Goal: Check status: Check status

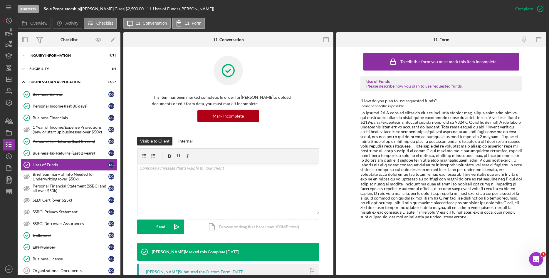
scroll to position [5, 0]
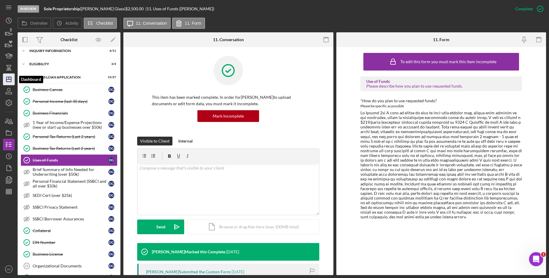
click at [8, 77] on icon "Icon/Dashboard" at bounding box center [8, 79] width 15 height 15
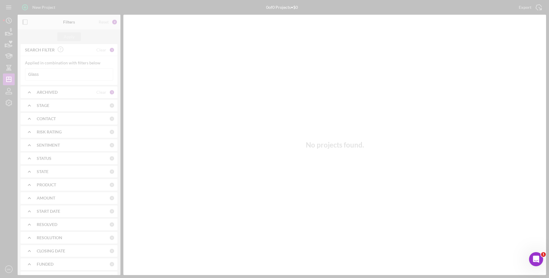
click at [61, 74] on div at bounding box center [274, 139] width 549 height 278
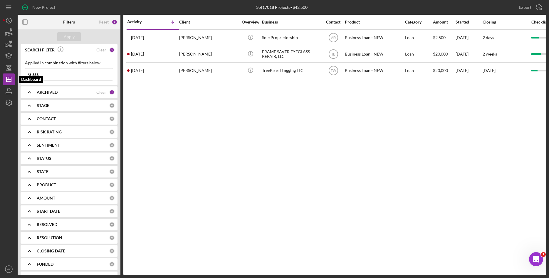
drag, startPoint x: 70, startPoint y: 73, endPoint x: -11, endPoint y: 75, distance: 80.8
click at [0, 75] on html "New Project 3 of 17018 Projects • $42,500 Glass Export Icon/Export Filters Rese…" at bounding box center [274, 139] width 549 height 278
type input "[PERSON_NAME]"
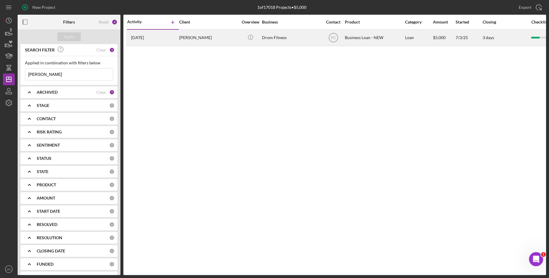
click at [193, 36] on div "[PERSON_NAME]" at bounding box center [208, 38] width 59 height 16
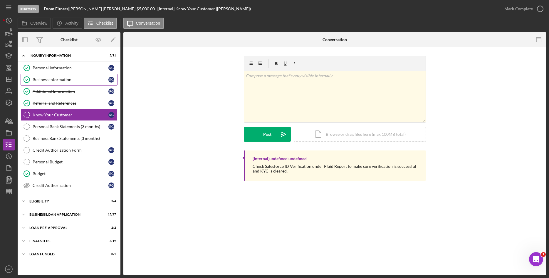
click at [63, 75] on link "Business Information Business Information R G" at bounding box center [69, 80] width 97 height 12
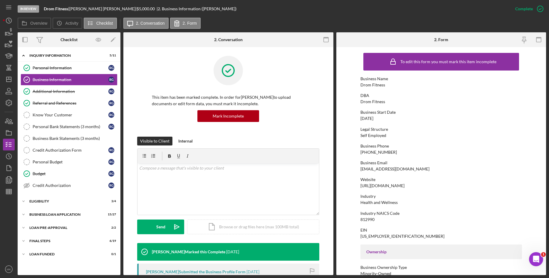
click at [453, 152] on div "Business Phone [PHONE_NUMBER]" at bounding box center [441, 149] width 162 height 11
click at [67, 217] on div "Icon/Expander BUSINESS LOAN APPLICATION 15 / 27" at bounding box center [69, 215] width 103 height 12
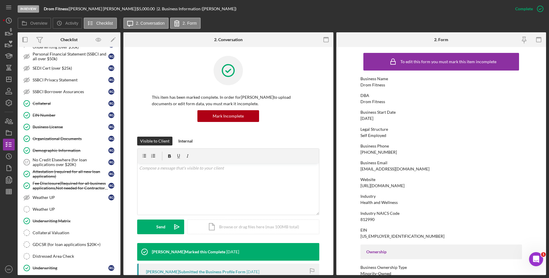
scroll to position [309, 0]
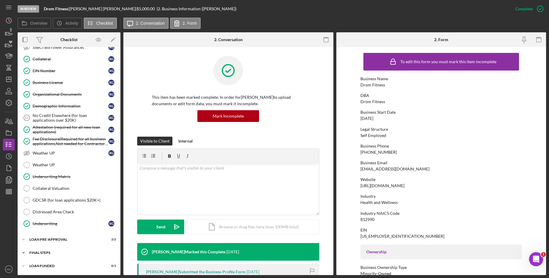
click at [36, 254] on div "Icon/Expander FINAL STEPS 6 / 19" at bounding box center [69, 253] width 103 height 12
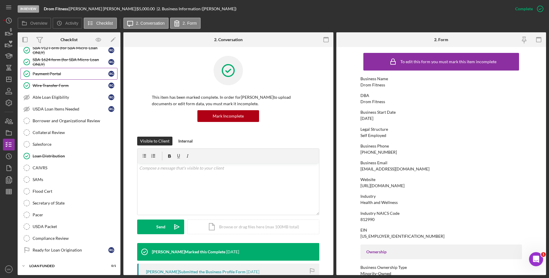
scroll to position [476, 0]
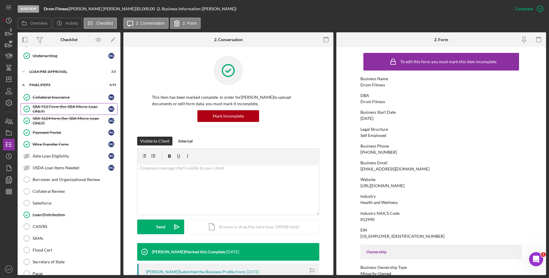
click at [61, 104] on div "SBA 912 Form (for SBA Micro-Loan ONLY)" at bounding box center [71, 108] width 76 height 9
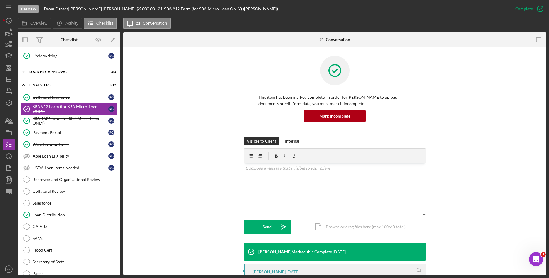
scroll to position [151, 0]
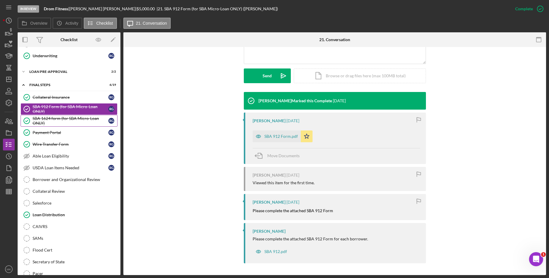
click at [54, 118] on div "SBA 1624 form (for SBA Micro-Loan ONLY)" at bounding box center [71, 120] width 76 height 9
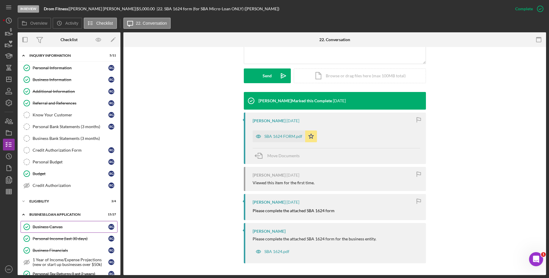
click at [61, 228] on div "Business Canvas" at bounding box center [71, 226] width 76 height 5
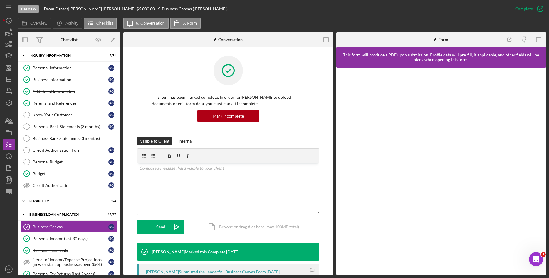
scroll to position [147, 0]
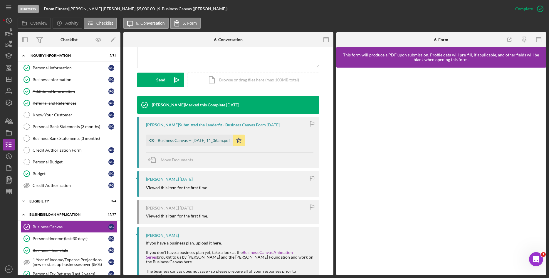
click at [215, 143] on div "Business Canvas -- [DATE] 11_06am.pdf" at bounding box center [189, 141] width 87 height 12
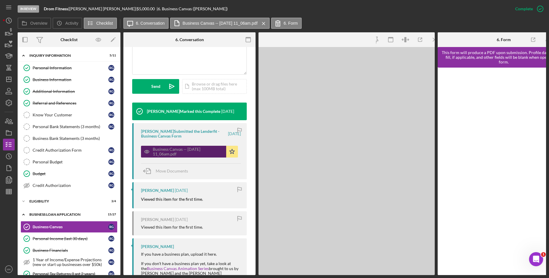
scroll to position [153, 0]
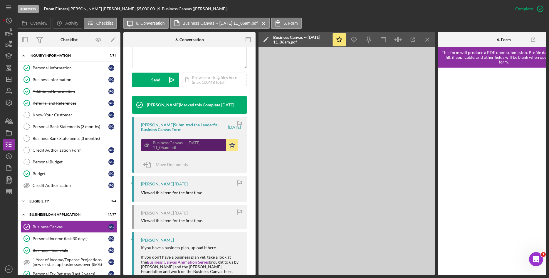
click at [215, 143] on div "Business Canvas -- [DATE] 11_06am.pdf" at bounding box center [188, 144] width 71 height 9
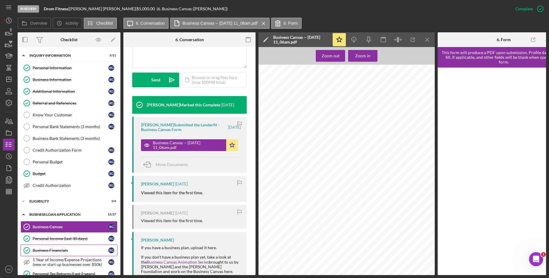
scroll to position [29, 0]
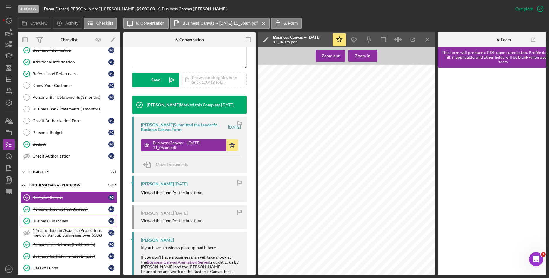
click at [72, 219] on div "Business Financials" at bounding box center [71, 221] width 76 height 5
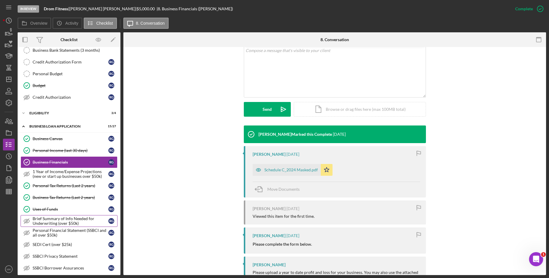
scroll to position [147, 0]
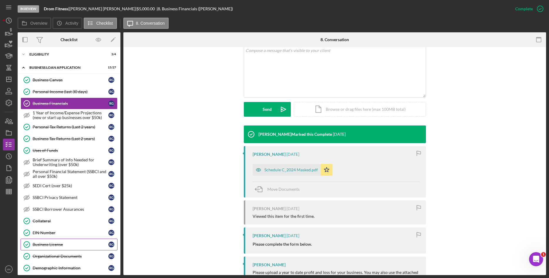
click at [61, 242] on div "Business License" at bounding box center [71, 244] width 76 height 5
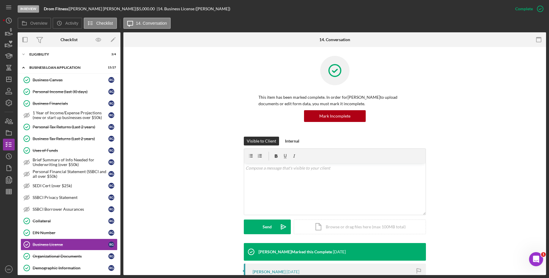
scroll to position [147, 0]
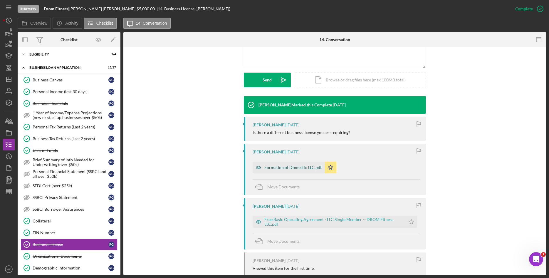
click at [298, 172] on div "Formation of Domestic LLC.pdf" at bounding box center [289, 168] width 72 height 12
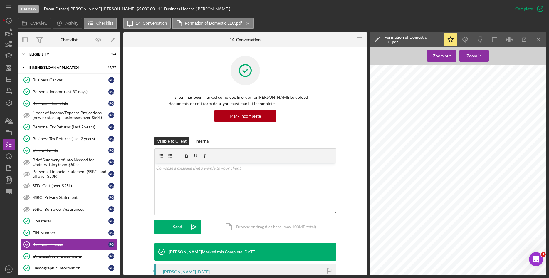
scroll to position [0, 0]
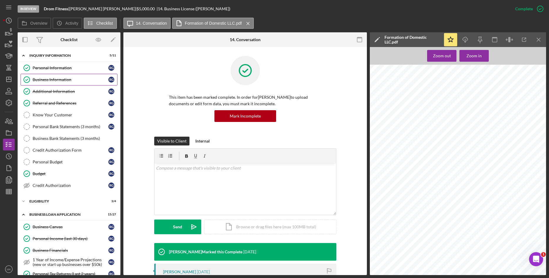
click at [60, 80] on div "Business Information" at bounding box center [71, 79] width 76 height 5
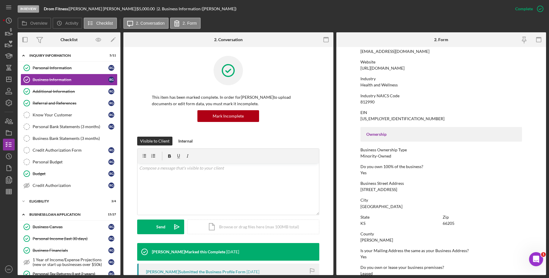
scroll to position [147, 0]
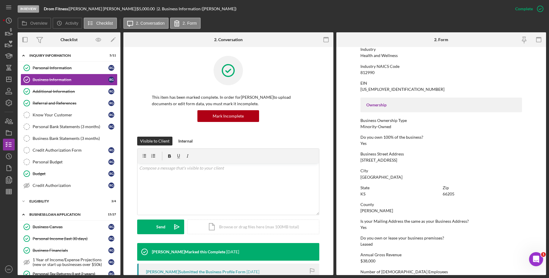
drag, startPoint x: 395, startPoint y: 160, endPoint x: 360, endPoint y: 161, distance: 34.4
click at [360, 161] on div "Business Street Address [STREET_ADDRESS]" at bounding box center [441, 157] width 162 height 11
copy div "[STREET_ADDRESS]"
drag, startPoint x: 383, startPoint y: 177, endPoint x: 358, endPoint y: 177, distance: 25.0
click at [358, 177] on form "To edit this form you must mark this item incomplete Business Name Drom Fitness…" at bounding box center [441, 161] width 210 height 228
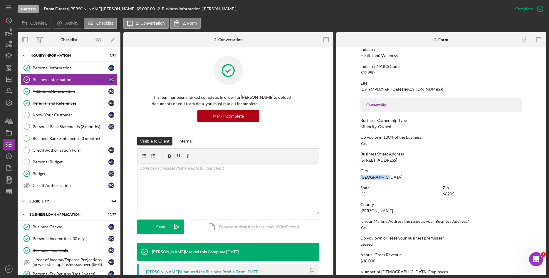
copy div "[GEOGRAPHIC_DATA]"
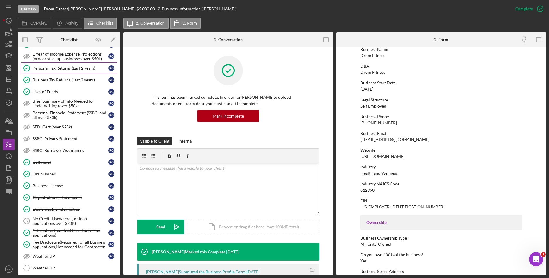
scroll to position [264, 0]
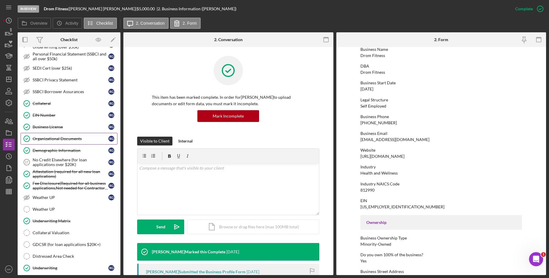
click at [64, 138] on div "Organizational Documents" at bounding box center [71, 138] width 76 height 5
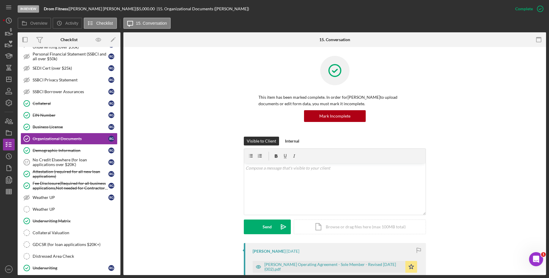
scroll to position [147, 0]
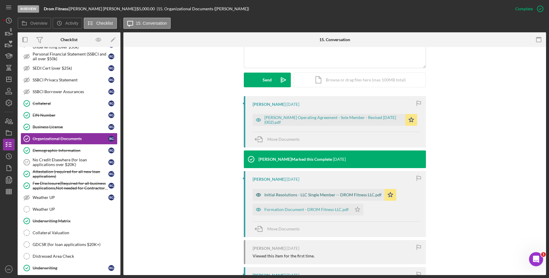
click at [316, 195] on div "Initial Resolutions - LLC Single Member -- DROM Fitness LLC.pdf" at bounding box center [322, 194] width 117 height 5
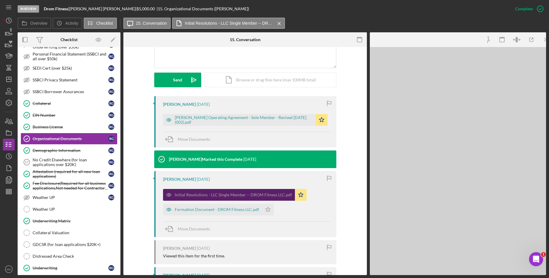
click at [316, 195] on div "Initial Resolutions - LLC Single Member -- DROM Fitness LLC.pdf Icon/Star Forma…" at bounding box center [246, 200] width 167 height 29
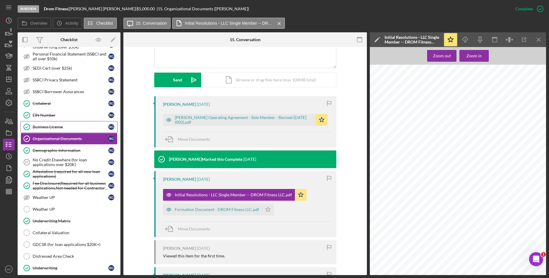
drag, startPoint x: 67, startPoint y: 127, endPoint x: 83, endPoint y: 127, distance: 15.6
click at [67, 127] on div "Business License" at bounding box center [71, 127] width 76 height 5
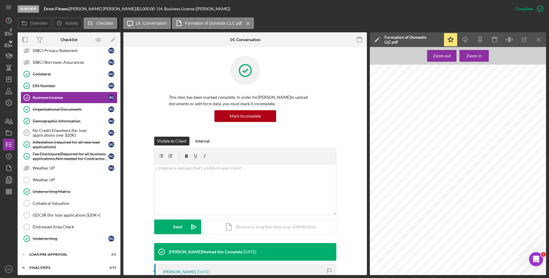
scroll to position [118, 0]
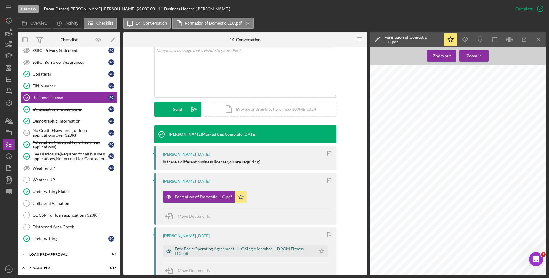
click at [243, 253] on div "Free Basic Operating Agreement - LLC Single Member -- DROM Fitness LLC.pdf" at bounding box center [244, 250] width 138 height 9
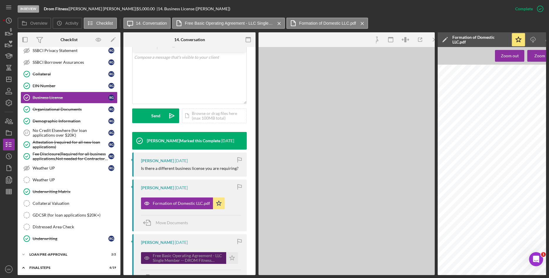
scroll to position [124, 0]
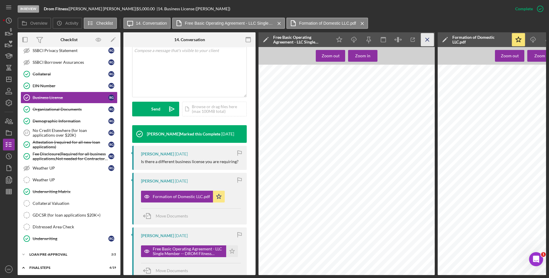
click at [427, 40] on line "button" at bounding box center [427, 39] width 3 height 3
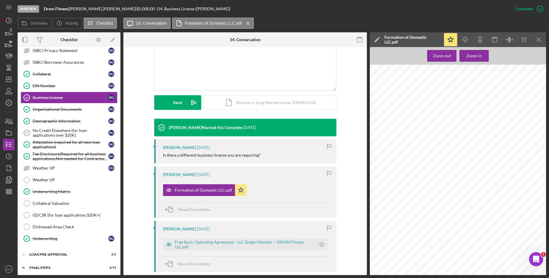
scroll to position [118, 0]
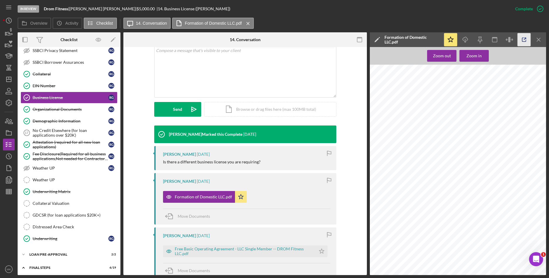
click at [521, 39] on icon "button" at bounding box center [524, 39] width 13 height 13
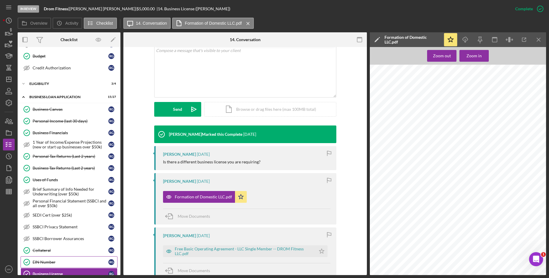
scroll to position [206, 0]
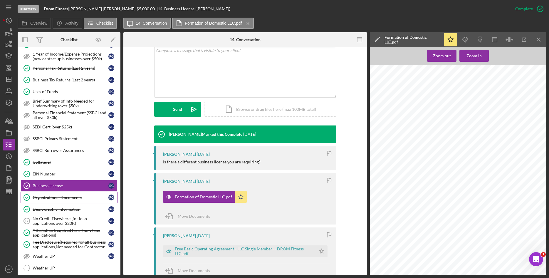
click at [67, 195] on div "Organizational Documents" at bounding box center [71, 197] width 76 height 5
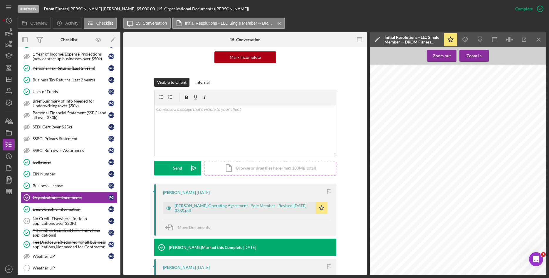
scroll to position [118, 0]
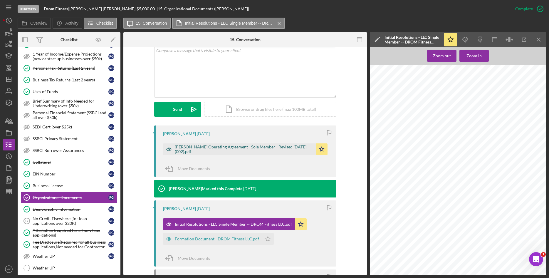
click at [251, 148] on div "[PERSON_NAME] Operating Agreement - Sole Member - Revised [DATE] (002).pdf" at bounding box center [244, 149] width 138 height 9
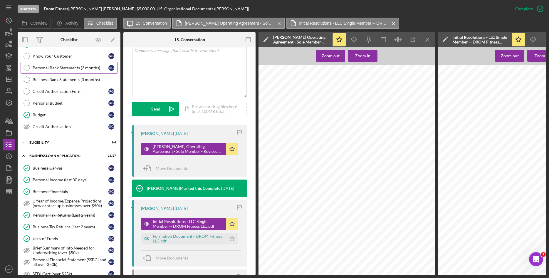
scroll to position [0, 0]
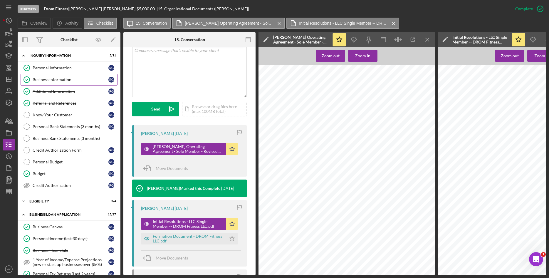
click at [54, 79] on div "Business Information" at bounding box center [71, 79] width 76 height 5
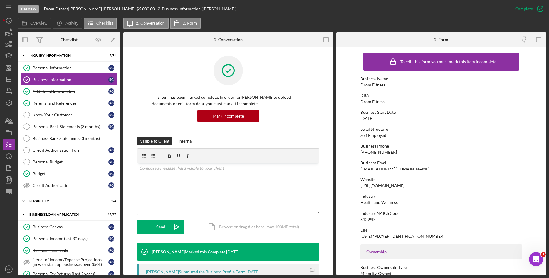
click at [63, 64] on link "Personal Information Personal Information R G" at bounding box center [69, 68] width 97 height 12
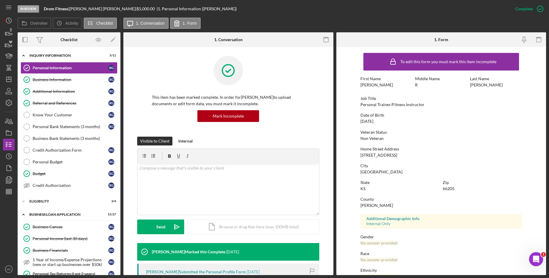
drag, startPoint x: 398, startPoint y: 154, endPoint x: 359, endPoint y: 155, distance: 39.1
click at [360, 155] on div "Home Street Address [STREET_ADDRESS]" at bounding box center [441, 152] width 162 height 11
copy div "[STREET_ADDRESS]"
drag, startPoint x: 386, startPoint y: 172, endPoint x: 359, endPoint y: 172, distance: 26.7
click at [359, 172] on form "To edit this form you must mark this item incomplete First Name [PERSON_NAME] M…" at bounding box center [441, 161] width 210 height 228
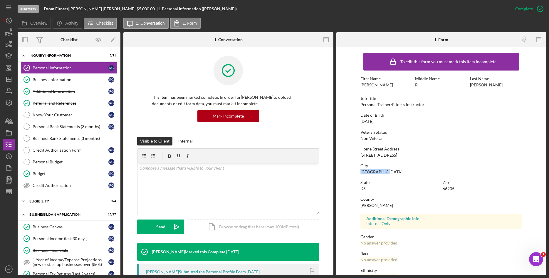
copy div "[GEOGRAPHIC_DATA]"
drag, startPoint x: 379, startPoint y: 198, endPoint x: 379, endPoint y: 204, distance: 5.3
click at [379, 198] on div "County" at bounding box center [441, 199] width 162 height 5
drag, startPoint x: 376, startPoint y: 205, endPoint x: 360, endPoint y: 205, distance: 16.2
click at [360, 205] on div "County Johnson" at bounding box center [441, 202] width 162 height 11
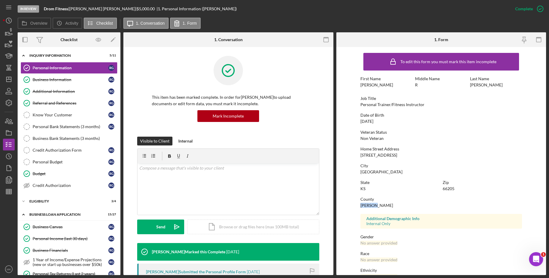
copy div "[PERSON_NAME]"
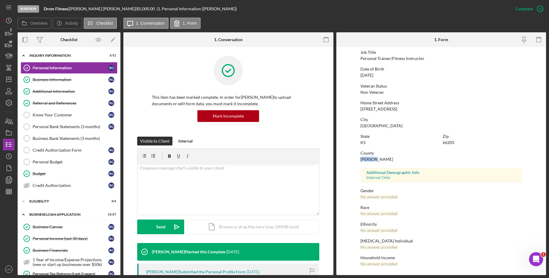
drag, startPoint x: 58, startPoint y: 90, endPoint x: 182, endPoint y: 97, distance: 125.0
click at [58, 90] on div "Additional Information" at bounding box center [71, 91] width 76 height 5
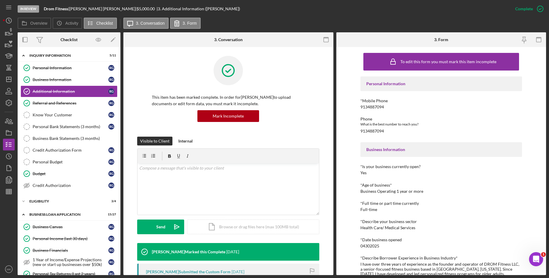
scroll to position [118, 0]
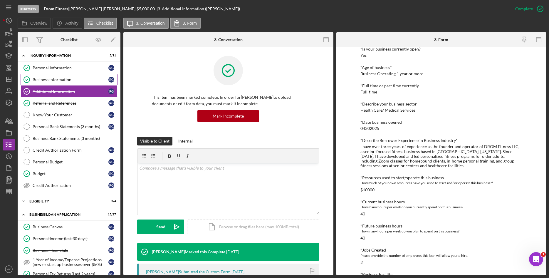
click at [54, 80] on div "Business Information" at bounding box center [71, 79] width 76 height 5
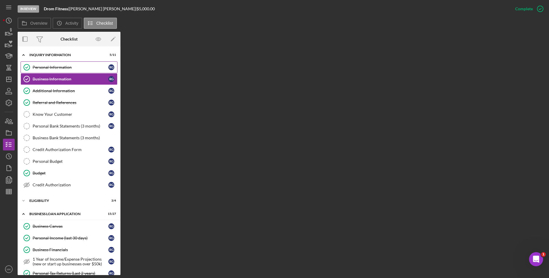
click at [66, 70] on link "Personal Information Personal Information R G" at bounding box center [69, 67] width 97 height 12
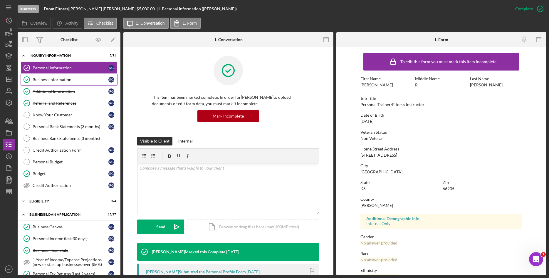
click at [69, 78] on div "Business Information" at bounding box center [71, 79] width 76 height 5
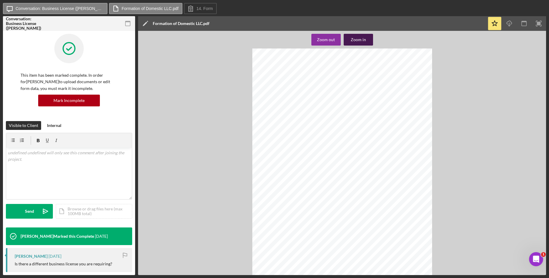
click at [367, 37] on button "Zoom in" at bounding box center [358, 40] width 29 height 12
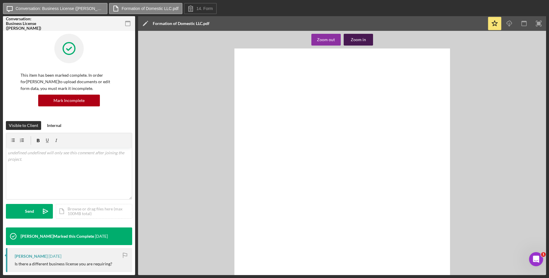
click at [367, 37] on button "Zoom in" at bounding box center [358, 40] width 29 height 12
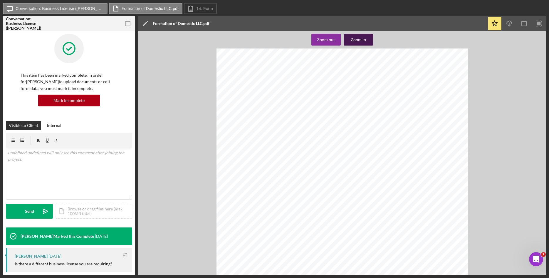
click at [367, 37] on button "Zoom in" at bounding box center [358, 40] width 29 height 12
